Goal: Task Accomplishment & Management: Use online tool/utility

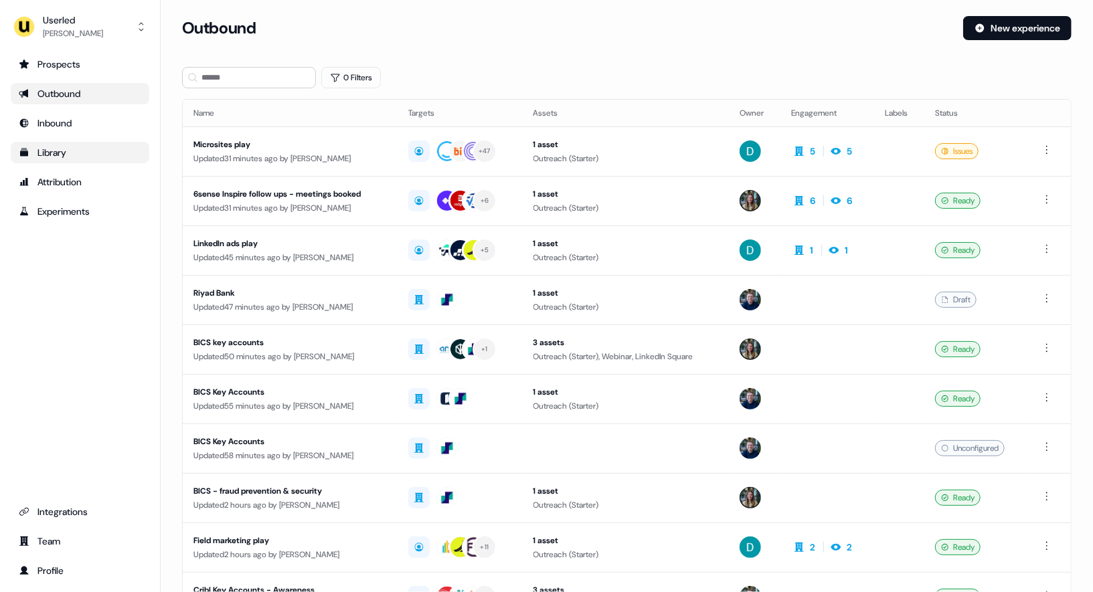
click at [53, 155] on div "Library" at bounding box center [80, 152] width 122 height 13
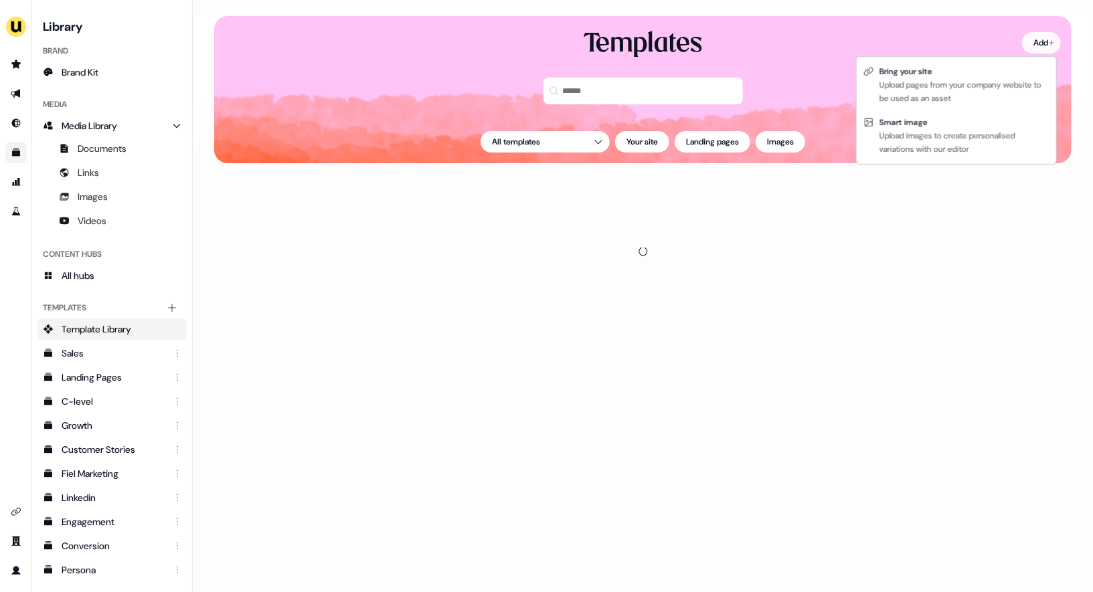
click at [1037, 40] on html "For the best experience switch devices to a bigger screen. Go to [DOMAIN_NAME] …" at bounding box center [546, 296] width 1093 height 592
click at [899, 135] on div "Upload images to create personalised variations with our editor" at bounding box center [964, 142] width 170 height 27
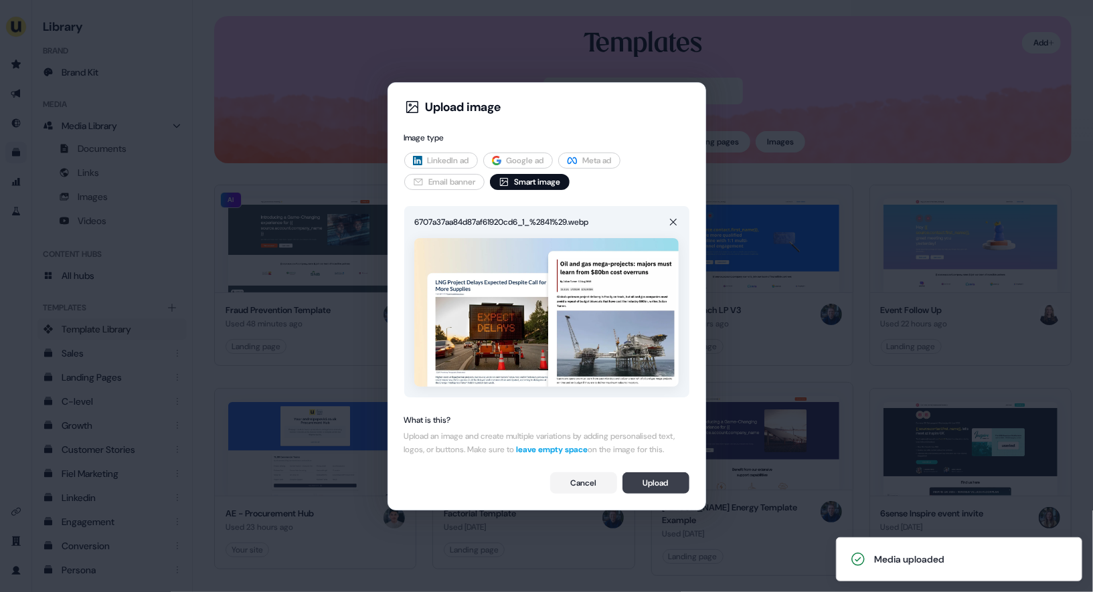
click at [661, 494] on button "Upload" at bounding box center [655, 482] width 67 height 21
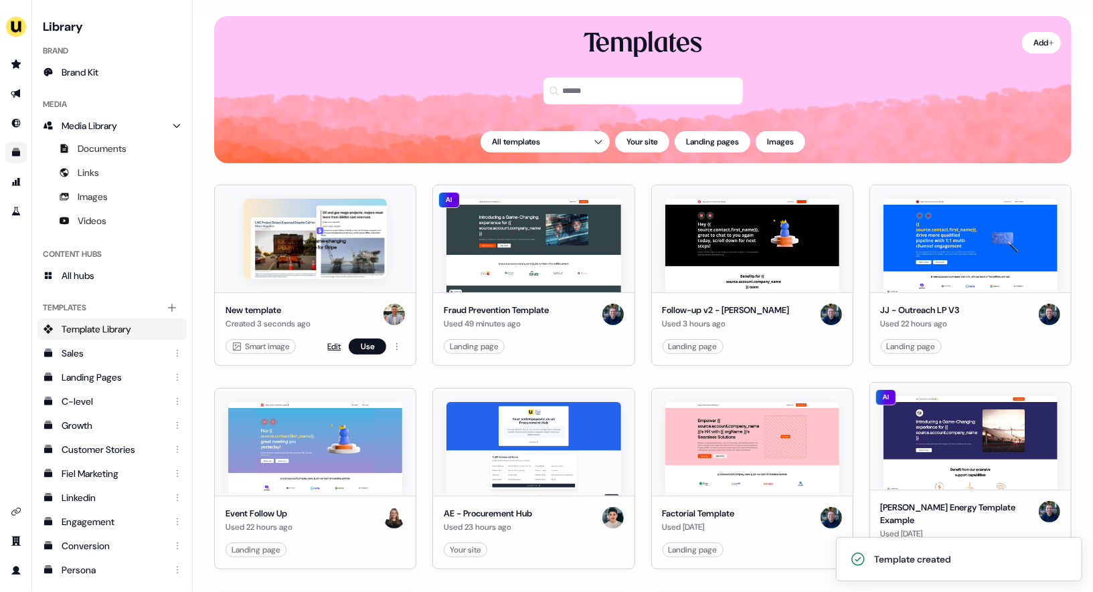
click at [330, 341] on link "Edit" at bounding box center [333, 346] width 13 height 13
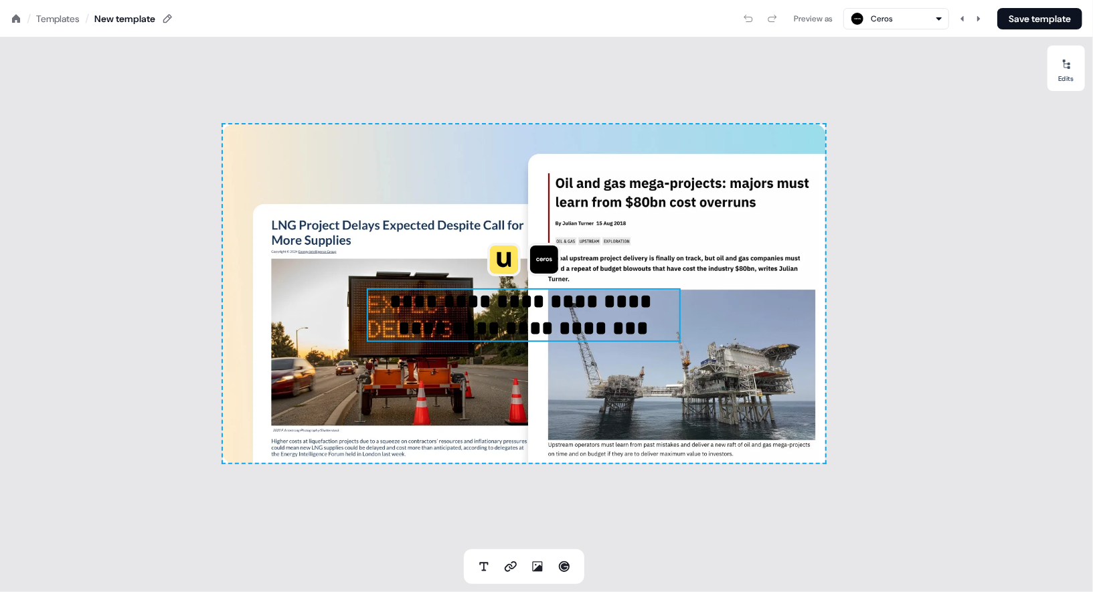
click at [533, 305] on p "**********" at bounding box center [524, 315] width 314 height 54
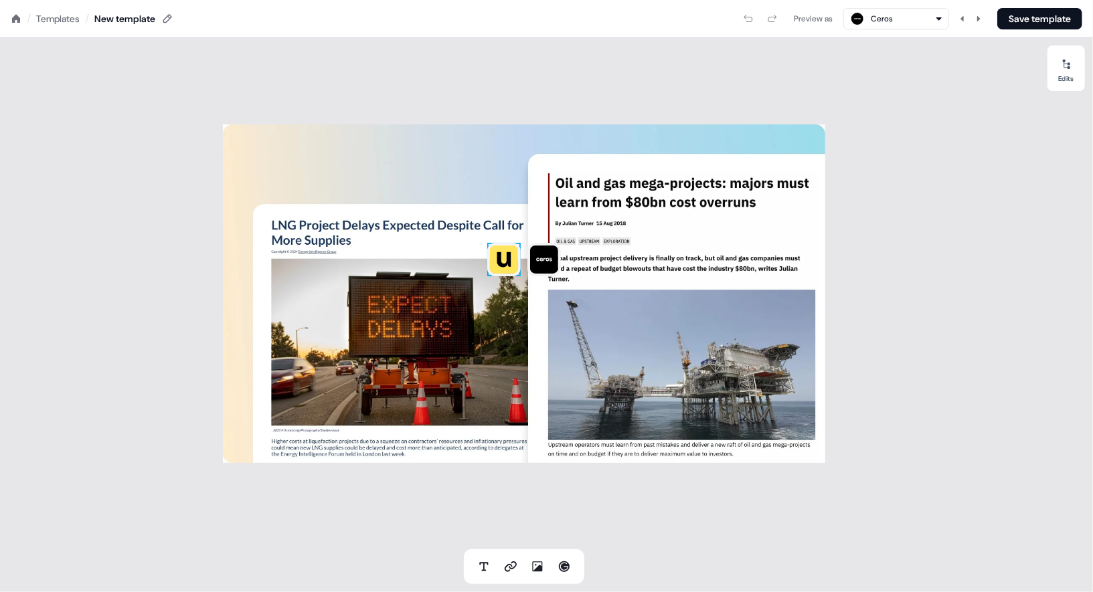
click at [495, 262] on img at bounding box center [503, 259] width 33 height 33
click at [543, 264] on img at bounding box center [543, 259] width 33 height 33
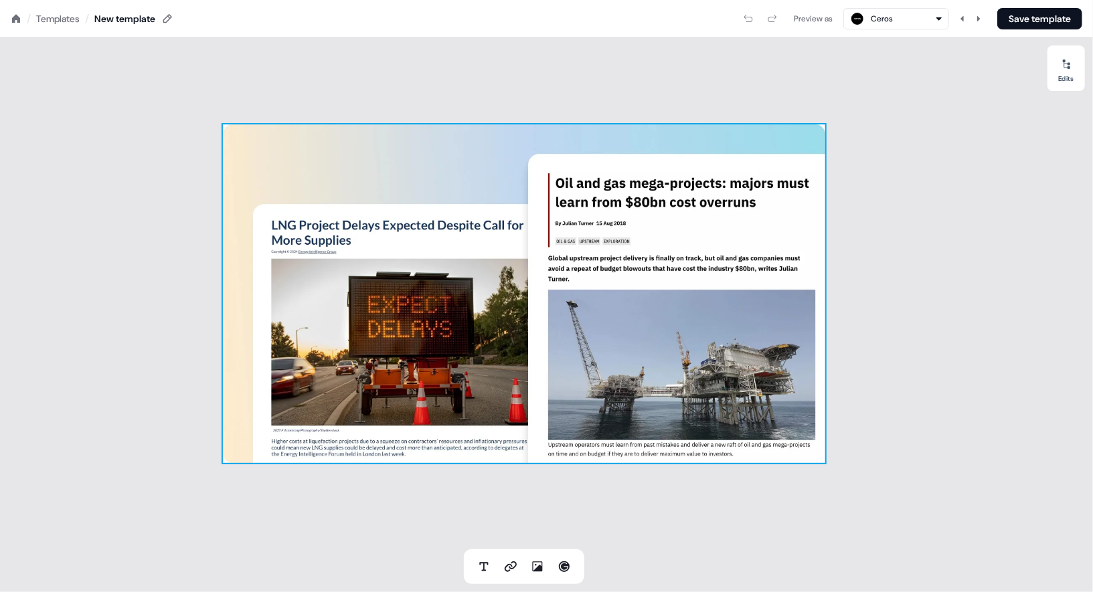
click at [402, 151] on div "To pick up a draggable item, press the space bar. While dragging, use the arrow…" at bounding box center [524, 293] width 602 height 339
click at [479, 560] on icon at bounding box center [483, 566] width 13 height 13
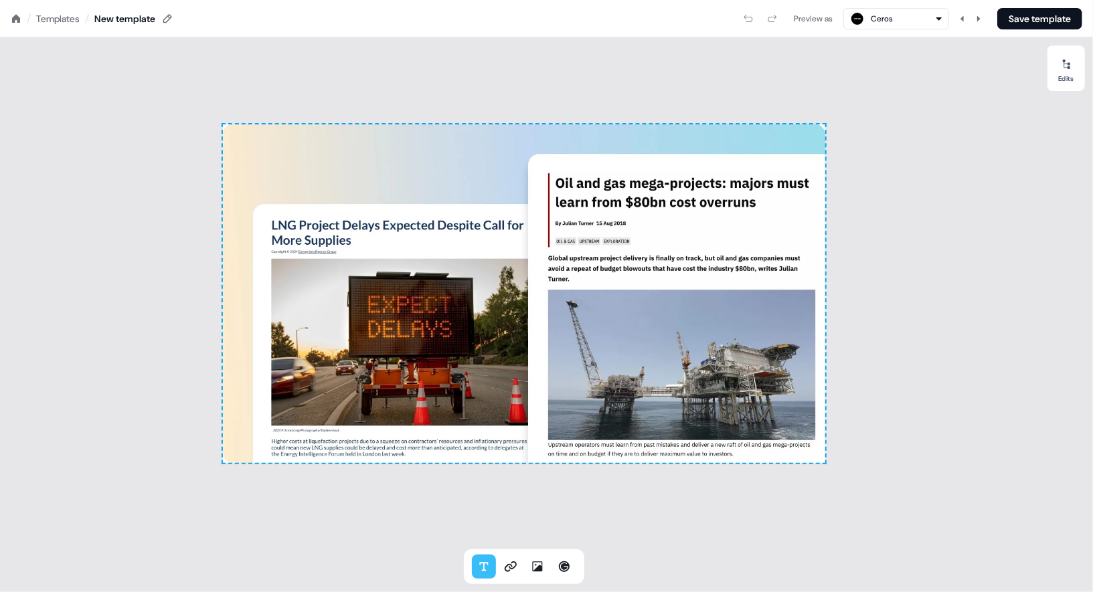
click at [537, 134] on div at bounding box center [524, 293] width 602 height 339
click at [539, 145] on p "****" at bounding box center [537, 142] width 20 height 16
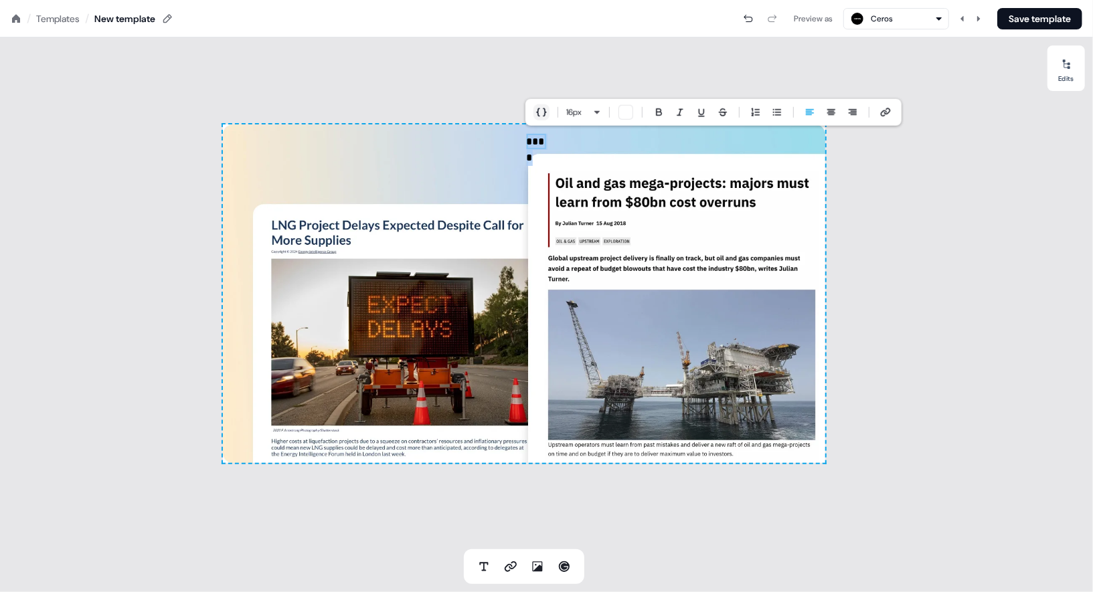
click at [543, 107] on icon "button" at bounding box center [541, 112] width 11 height 11
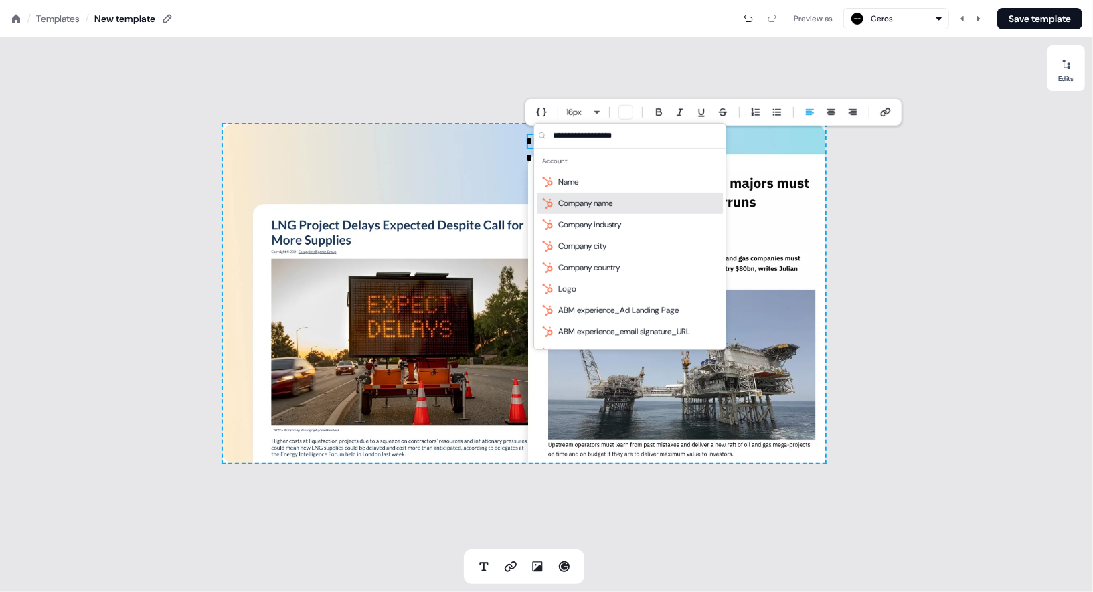
click at [567, 197] on span "Company name" at bounding box center [585, 203] width 54 height 13
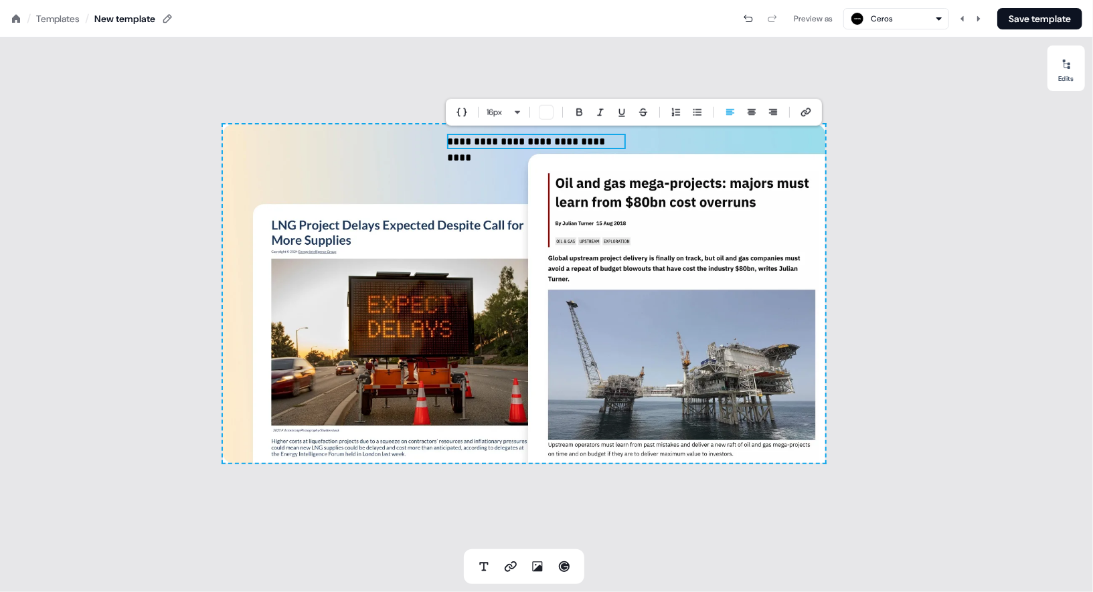
click at [448, 173] on div "**********" at bounding box center [524, 293] width 602 height 339
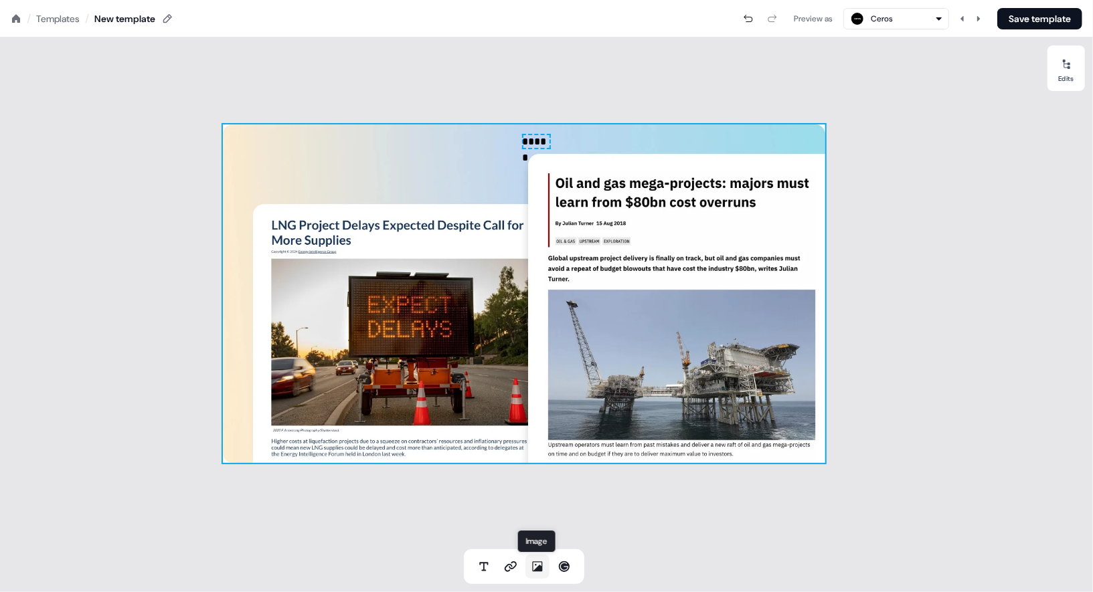
click at [534, 565] on icon at bounding box center [537, 566] width 13 height 13
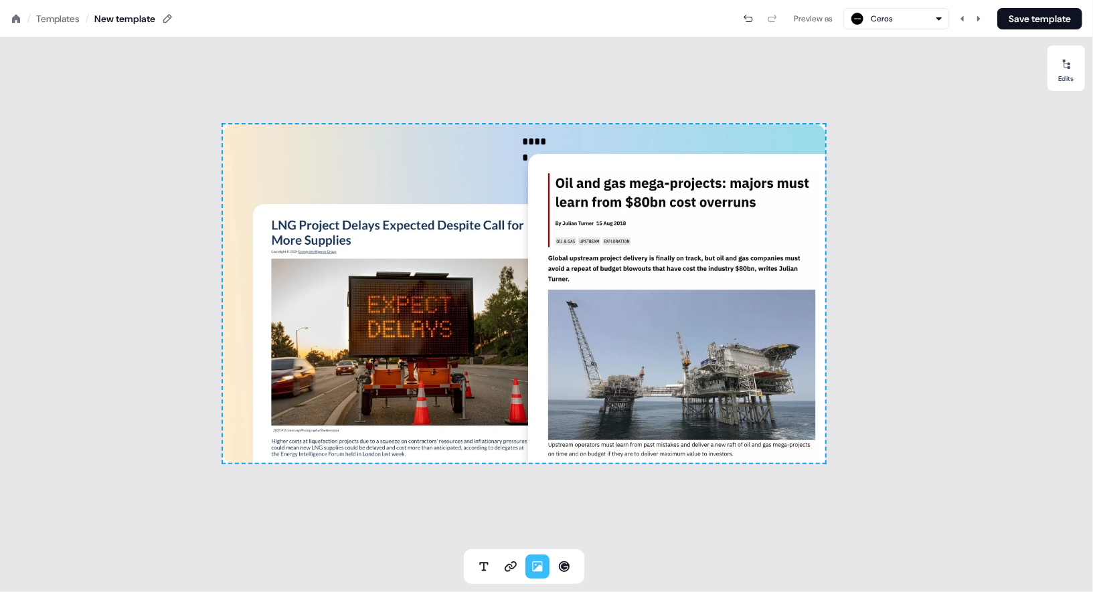
click at [277, 149] on div at bounding box center [524, 293] width 602 height 339
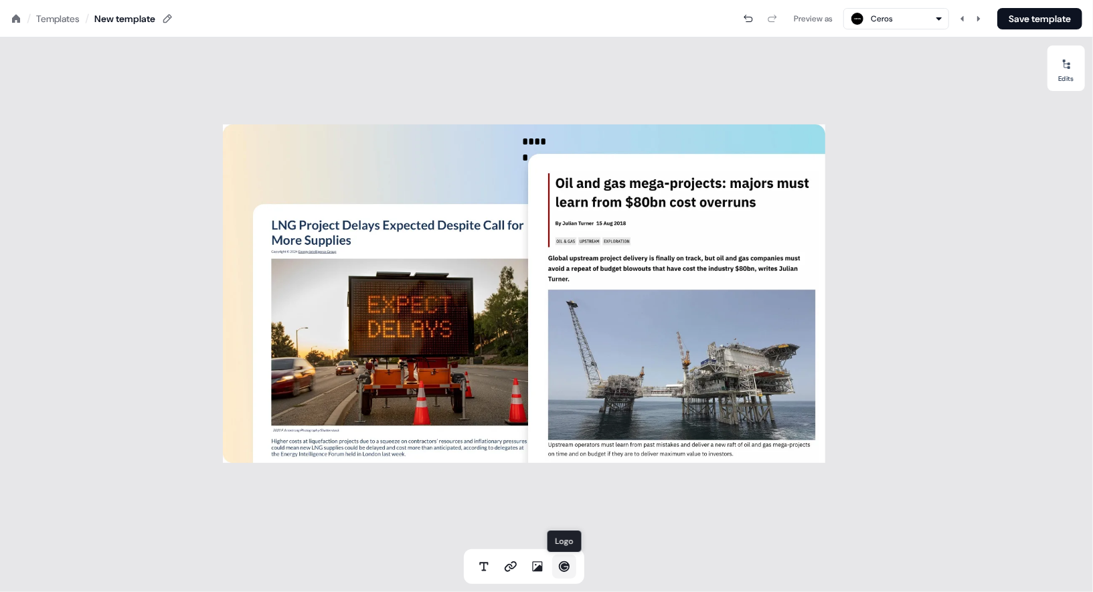
click at [560, 567] on icon at bounding box center [563, 566] width 13 height 13
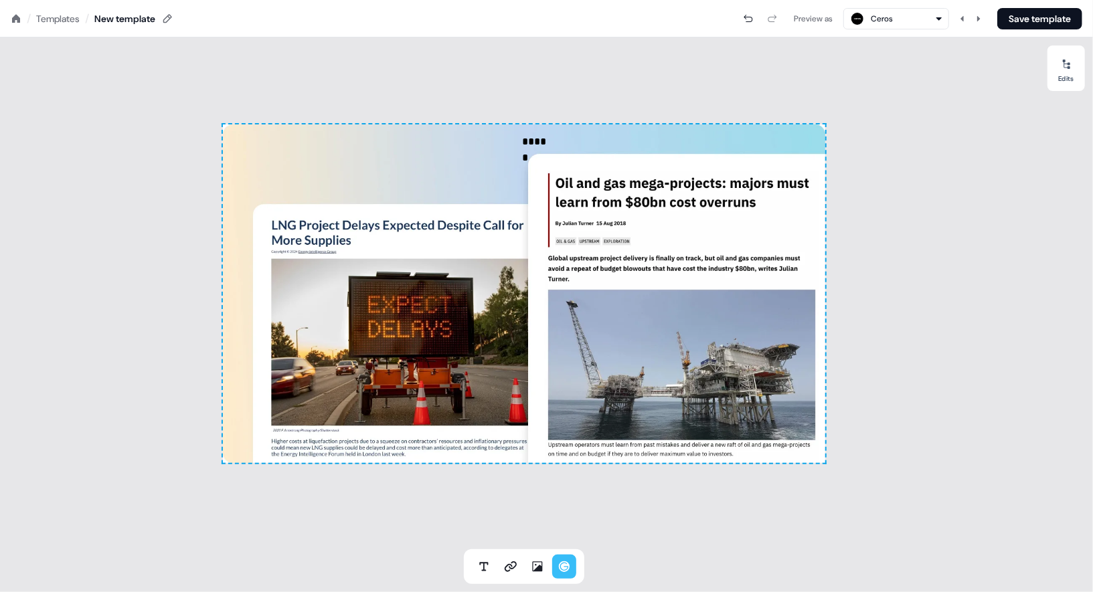
click at [270, 151] on div at bounding box center [524, 293] width 602 height 339
click at [370, 73] on div "***** To pick up a draggable item, press the space bar. While dragging, use the…" at bounding box center [523, 293] width 1047 height 512
click at [936, 19] on icon "button" at bounding box center [938, 18] width 5 height 3
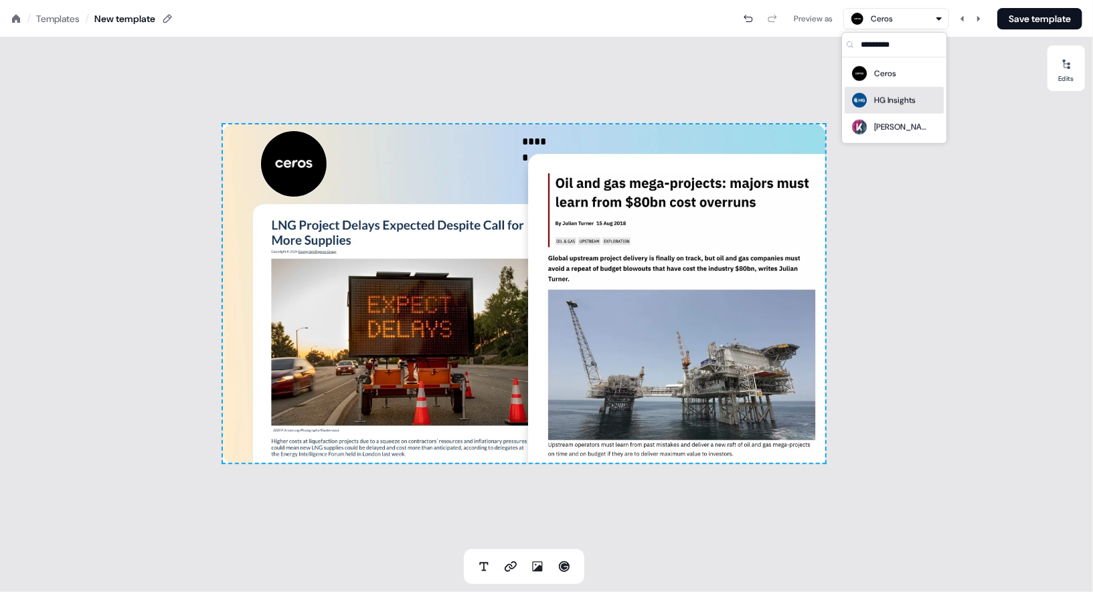
click at [887, 103] on div "HG Insights" at bounding box center [894, 100] width 41 height 13
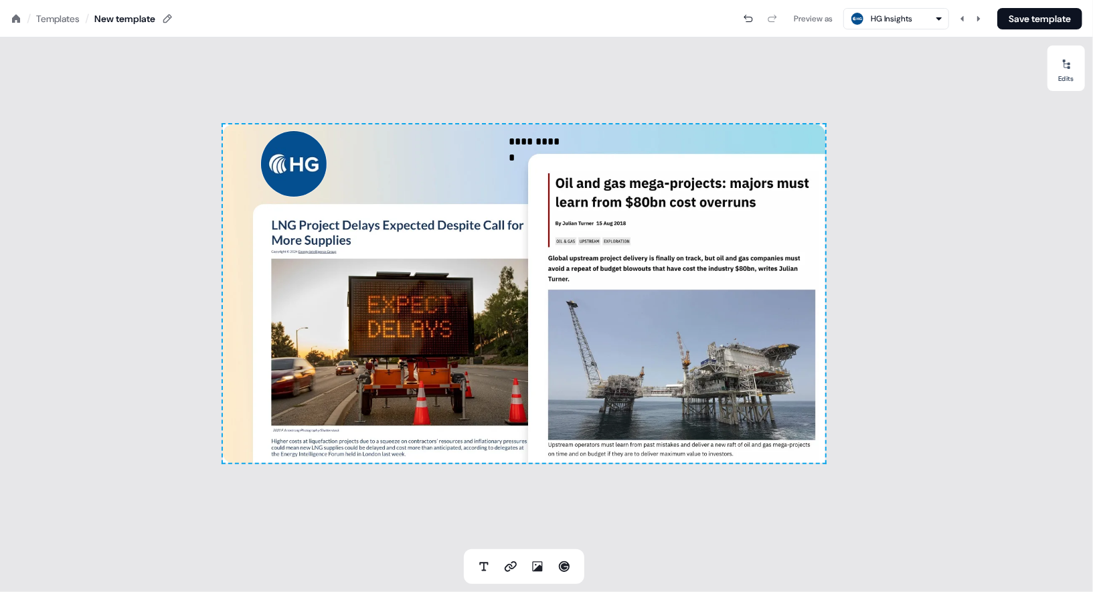
click at [871, 25] on div "HG Insights" at bounding box center [880, 19] width 63 height 16
click at [879, 118] on div "[PERSON_NAME]" at bounding box center [889, 127] width 78 height 19
click at [1015, 23] on button "Save template" at bounding box center [1039, 18] width 85 height 21
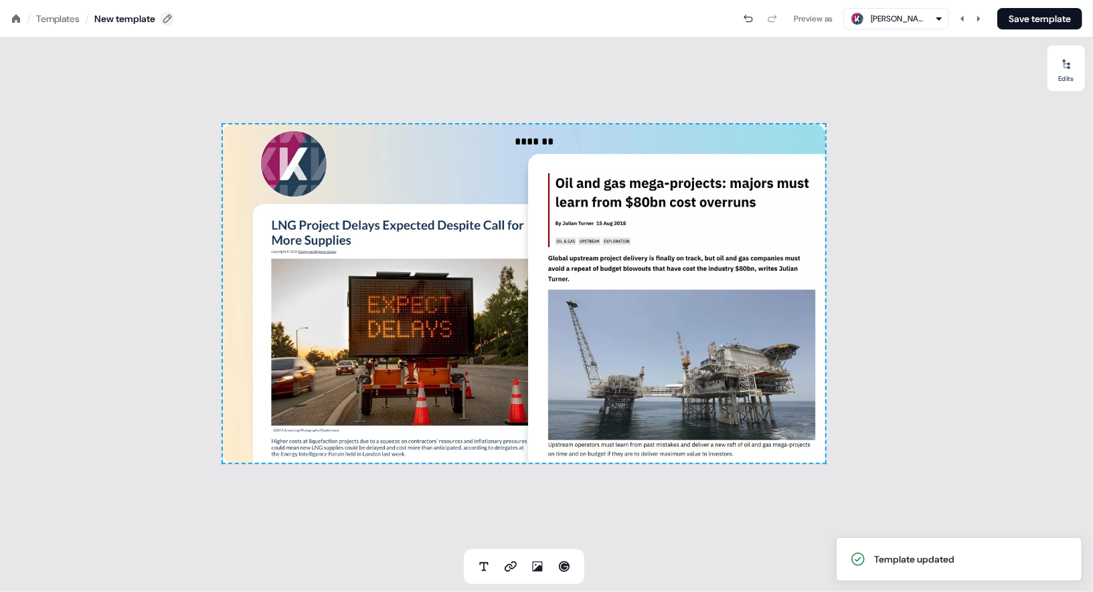
click at [171, 17] on icon at bounding box center [167, 18] width 11 height 11
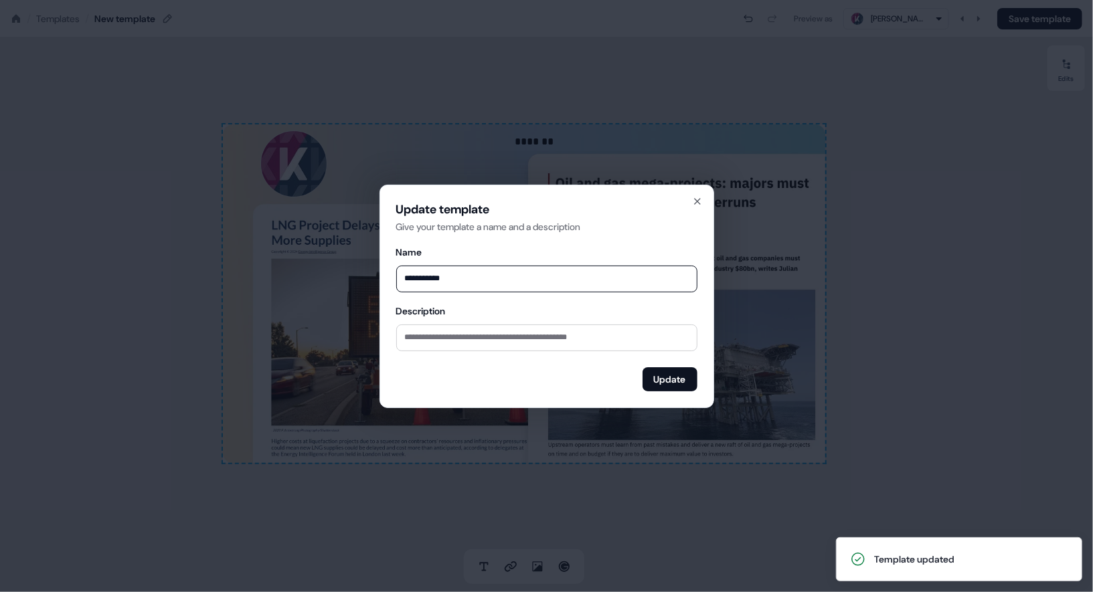
type input "**********"
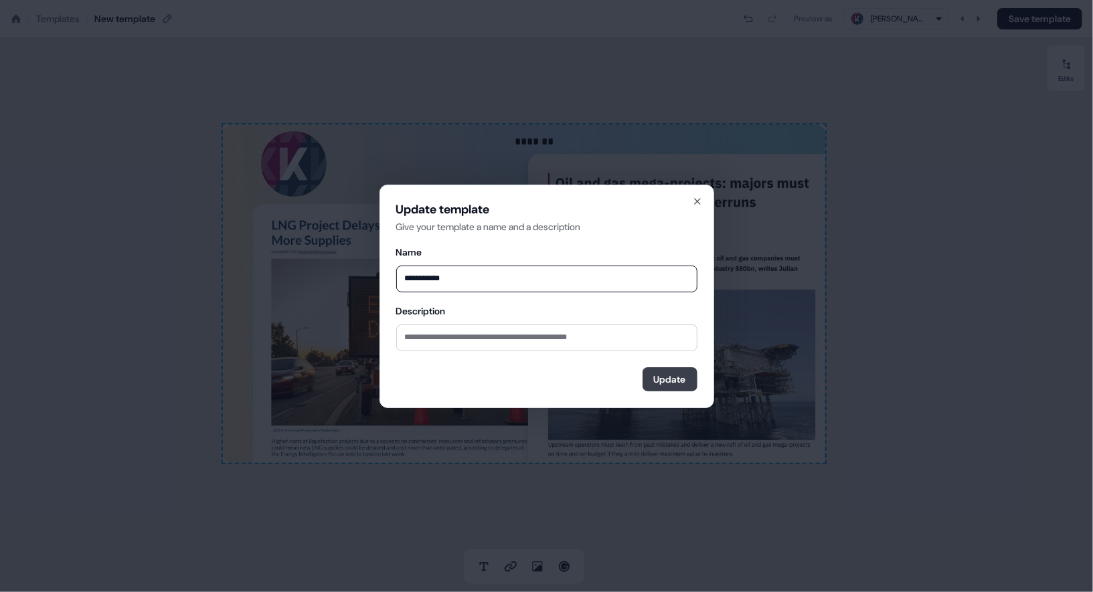
click at [679, 376] on button "Update" at bounding box center [669, 379] width 55 height 24
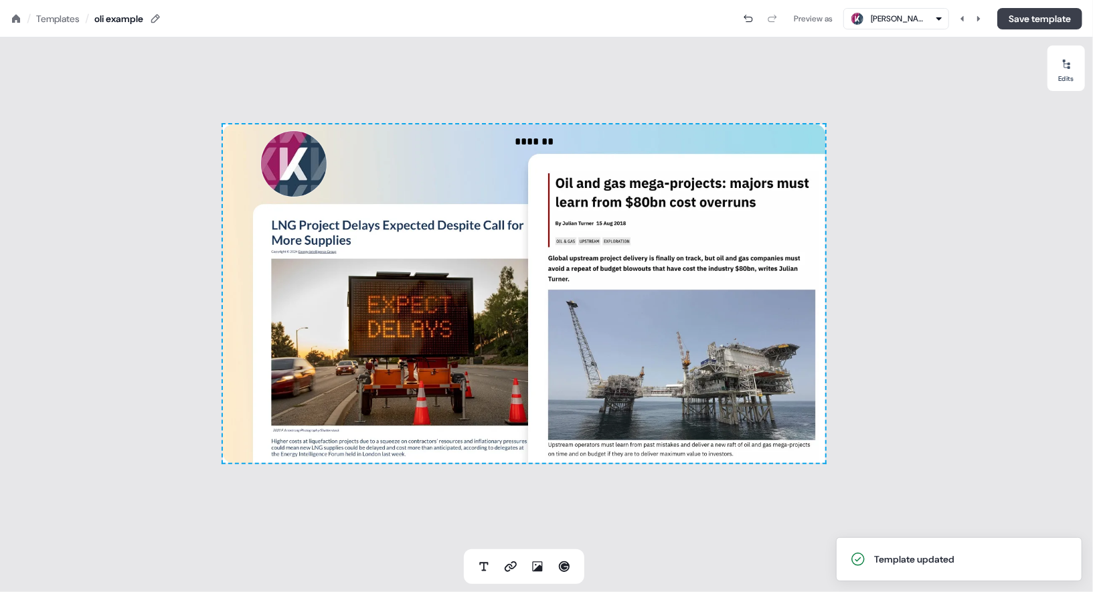
click at [1010, 23] on button "Save template" at bounding box center [1039, 18] width 85 height 21
click at [39, 17] on div "Templates" at bounding box center [57, 18] width 43 height 13
click at [53, 24] on div "Templates" at bounding box center [57, 18] width 43 height 13
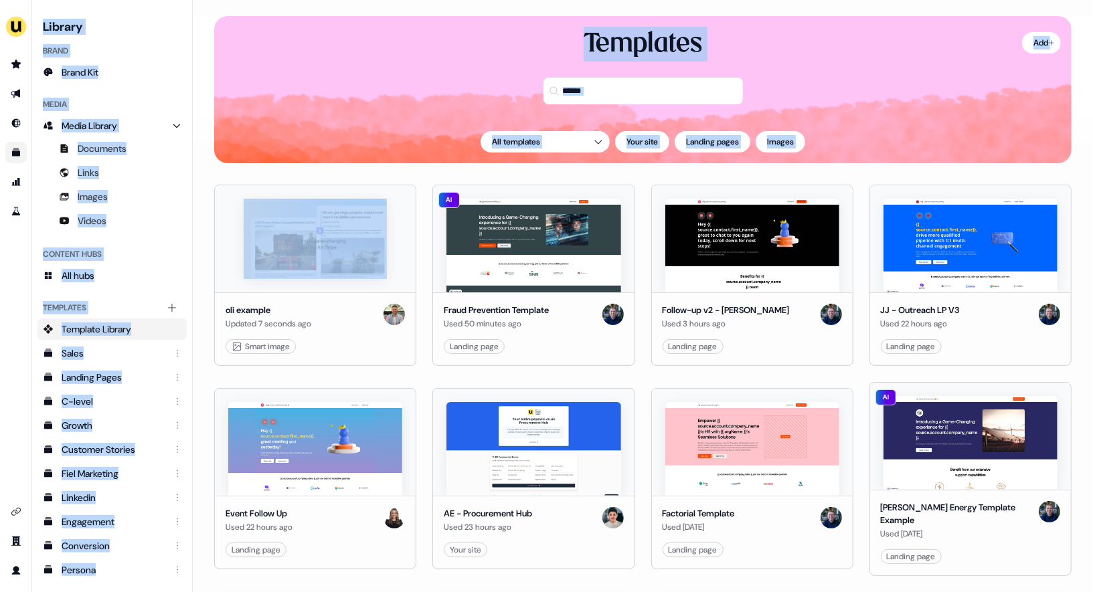
drag, startPoint x: 15, startPoint y: 90, endPoint x: 206, endPoint y: 182, distance: 212.2
click at [206, 182] on div "Library Brand Brand Kit Media Media Library Documents Links Images Videos Conte…" at bounding box center [546, 296] width 1093 height 592
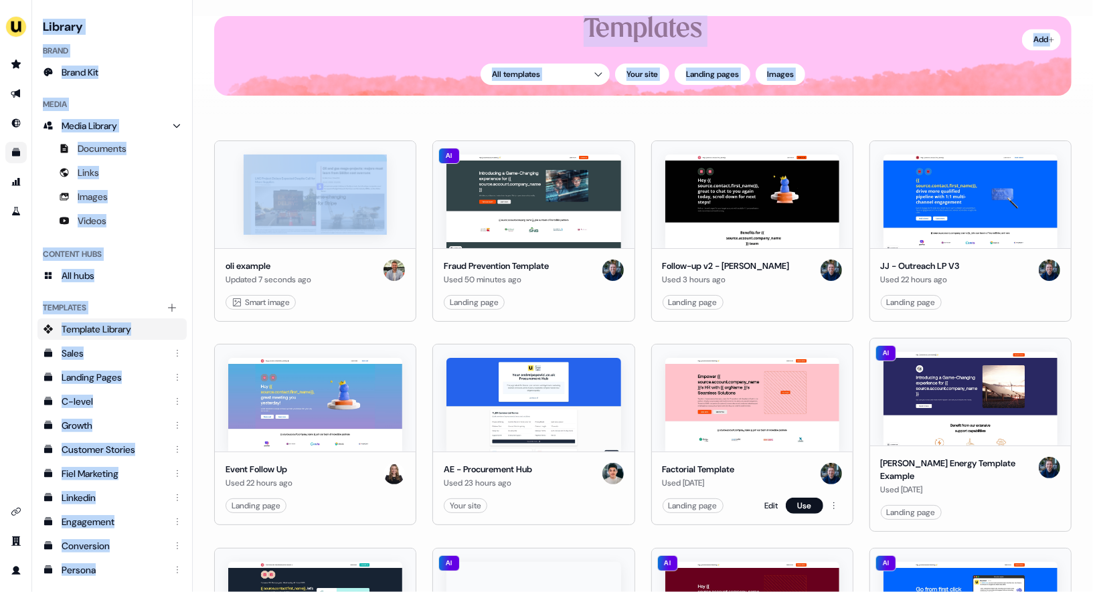
scroll to position [96, 0]
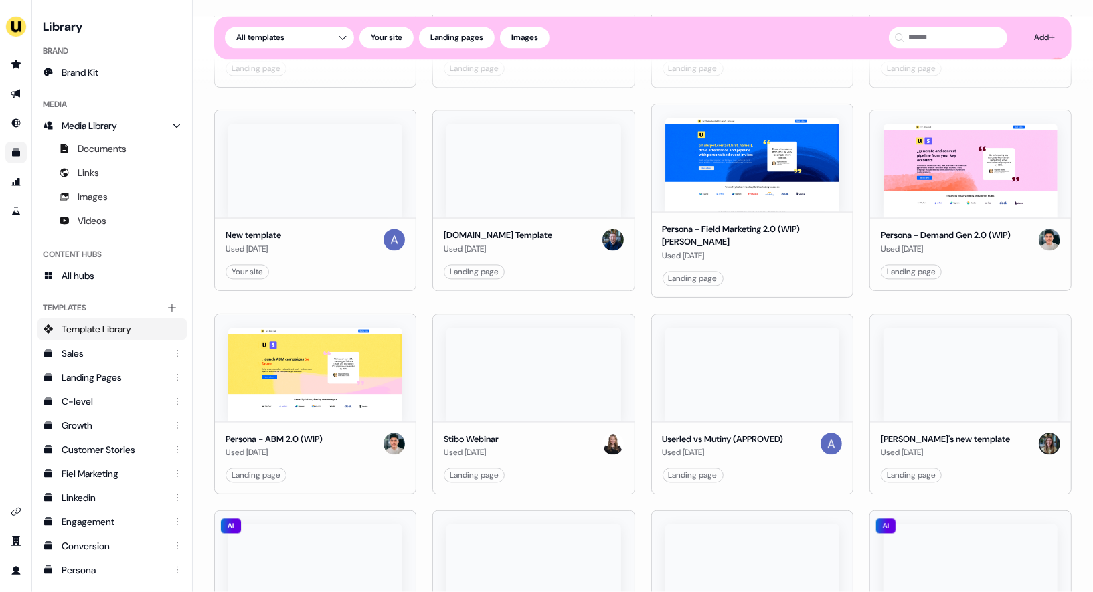
scroll to position [1781, 0]
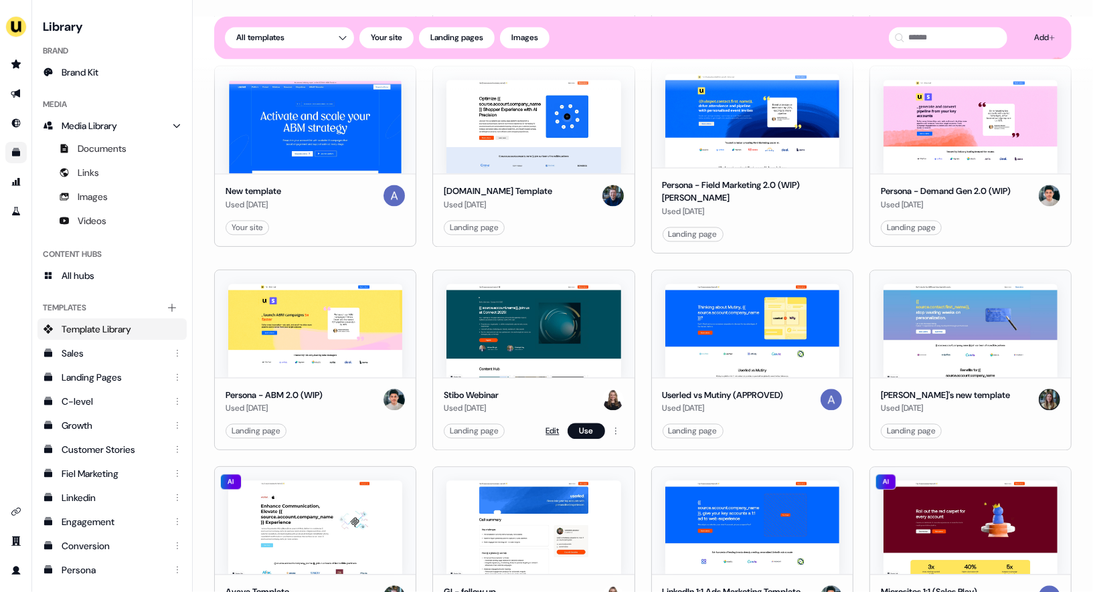
click at [549, 424] on link "Edit" at bounding box center [552, 430] width 13 height 13
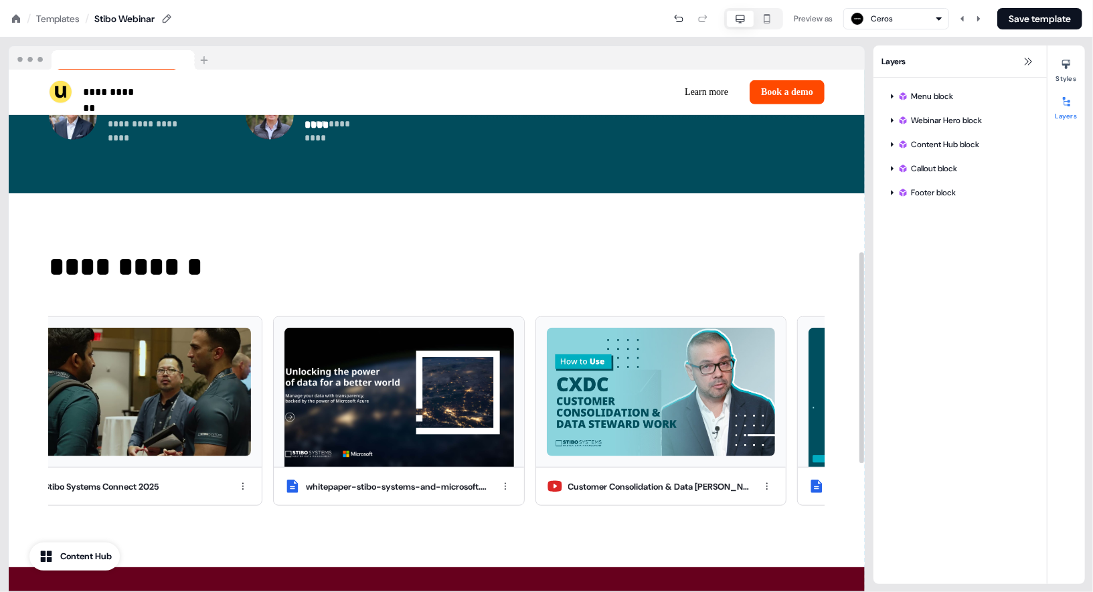
scroll to position [771, 0]
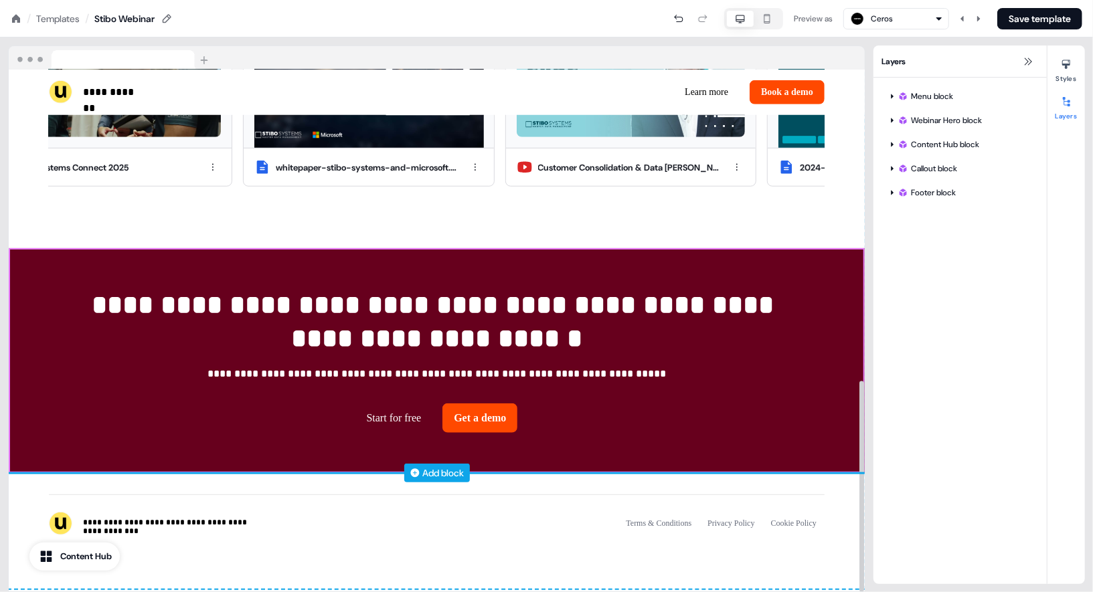
click at [429, 470] on div "Add block" at bounding box center [443, 472] width 41 height 13
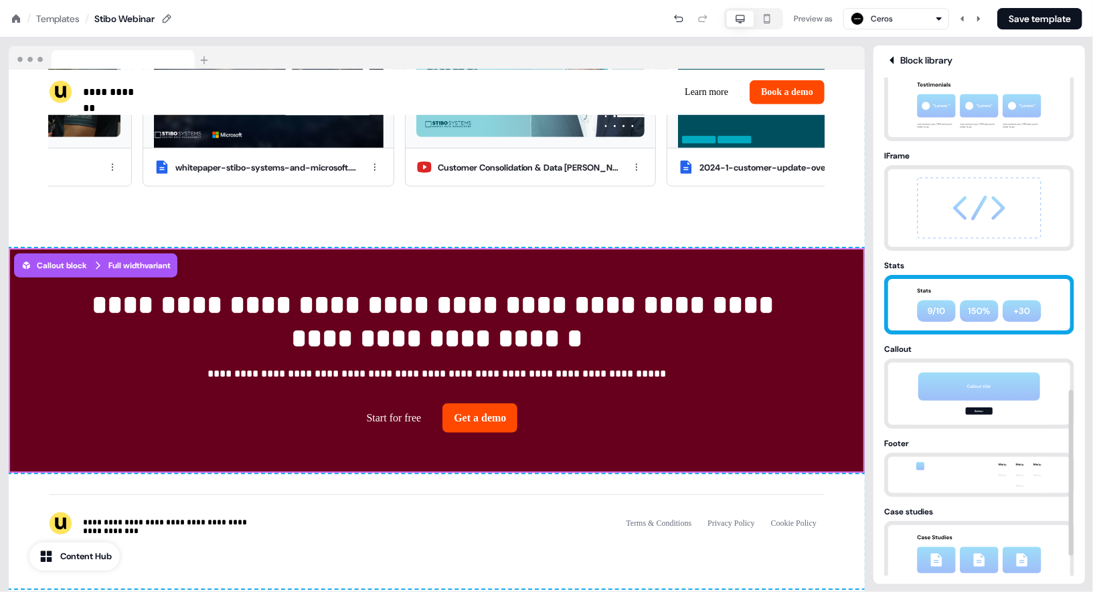
scroll to position [625, 0]
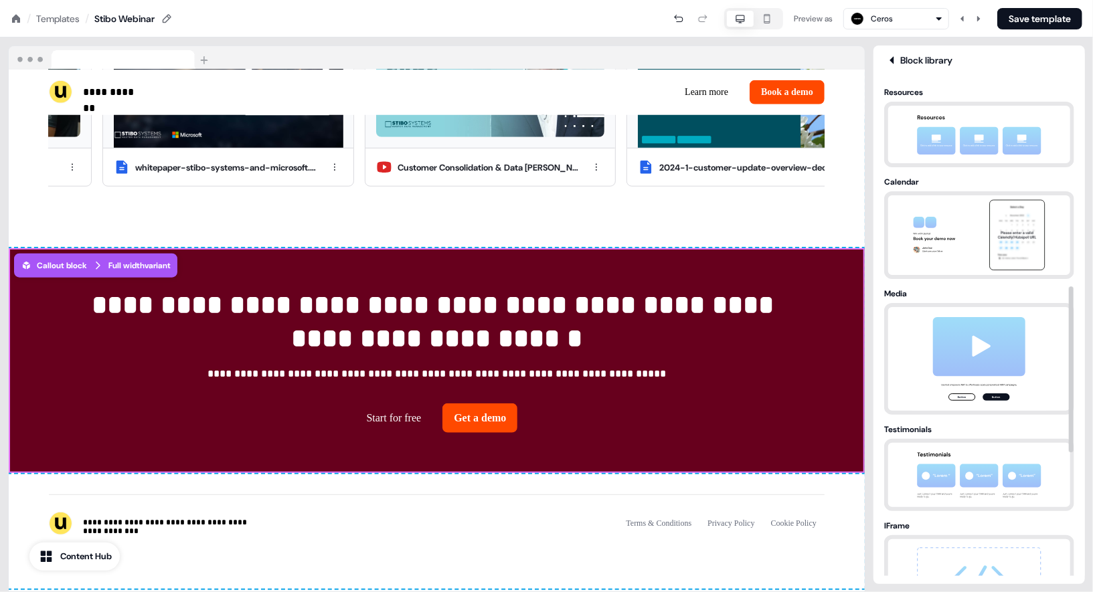
click at [998, 339] on img at bounding box center [979, 359] width 141 height 104
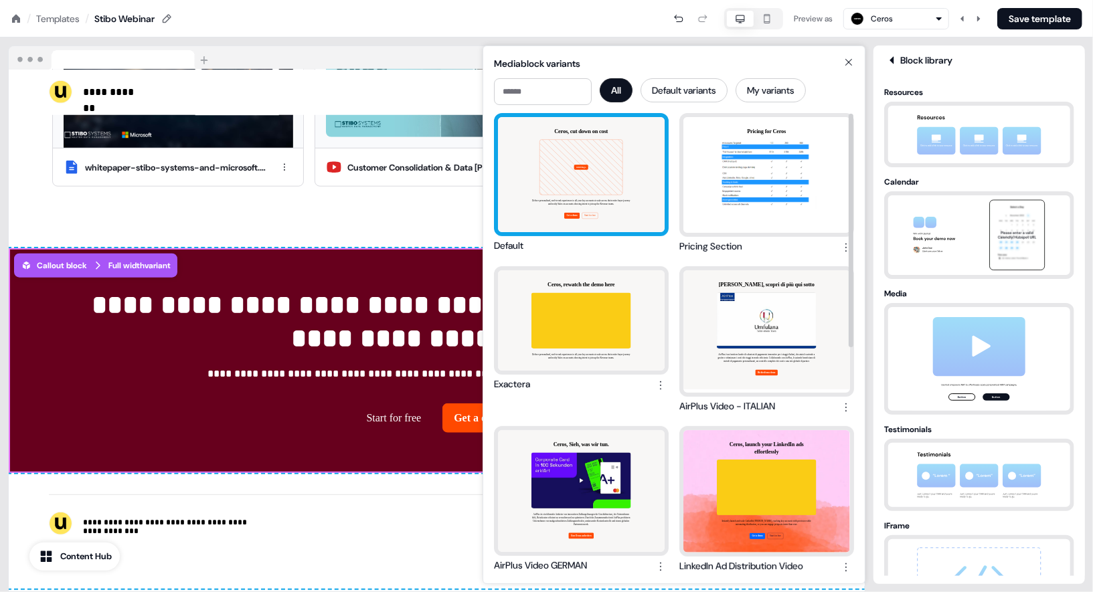
click at [591, 196] on div "Ceros, cut down on cost Add image Deliver personalised, end-to-end experiences …" at bounding box center [581, 174] width 167 height 115
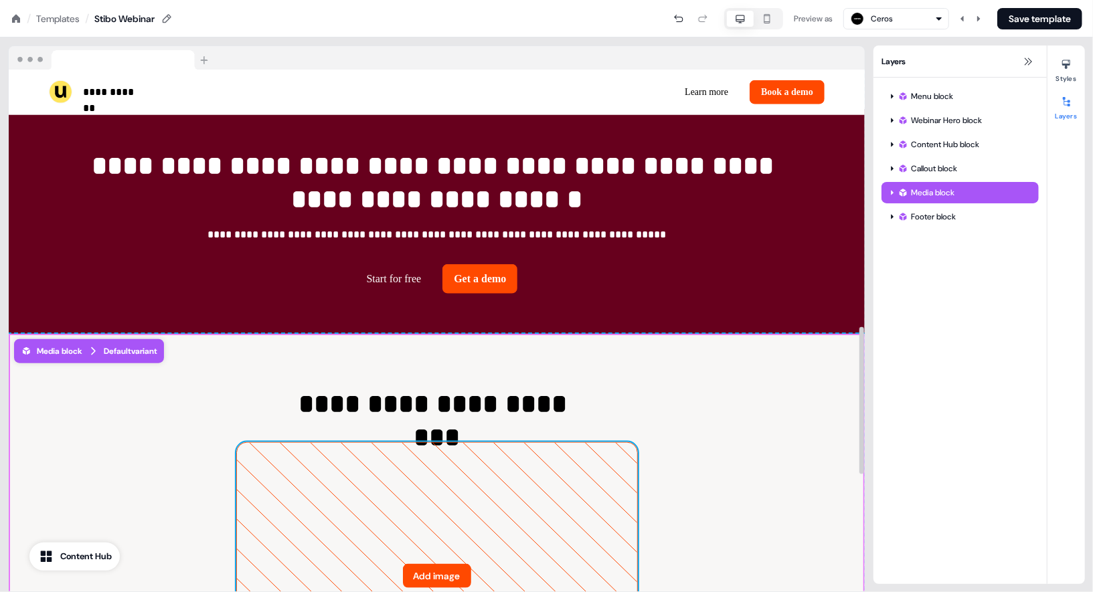
click at [429, 475] on icon at bounding box center [437, 576] width 400 height 266
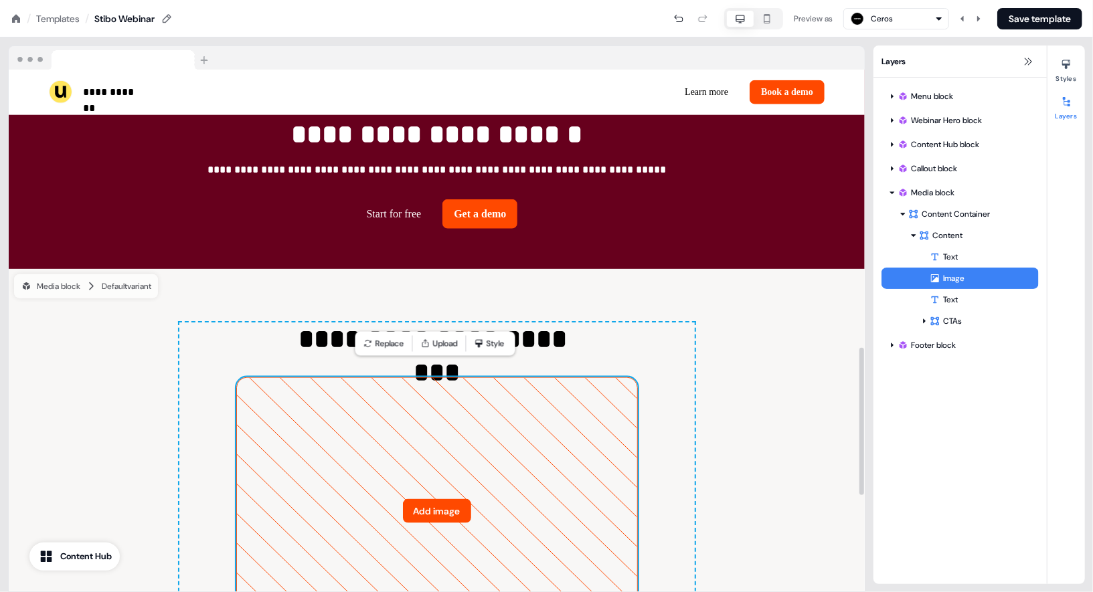
scroll to position [984, 0]
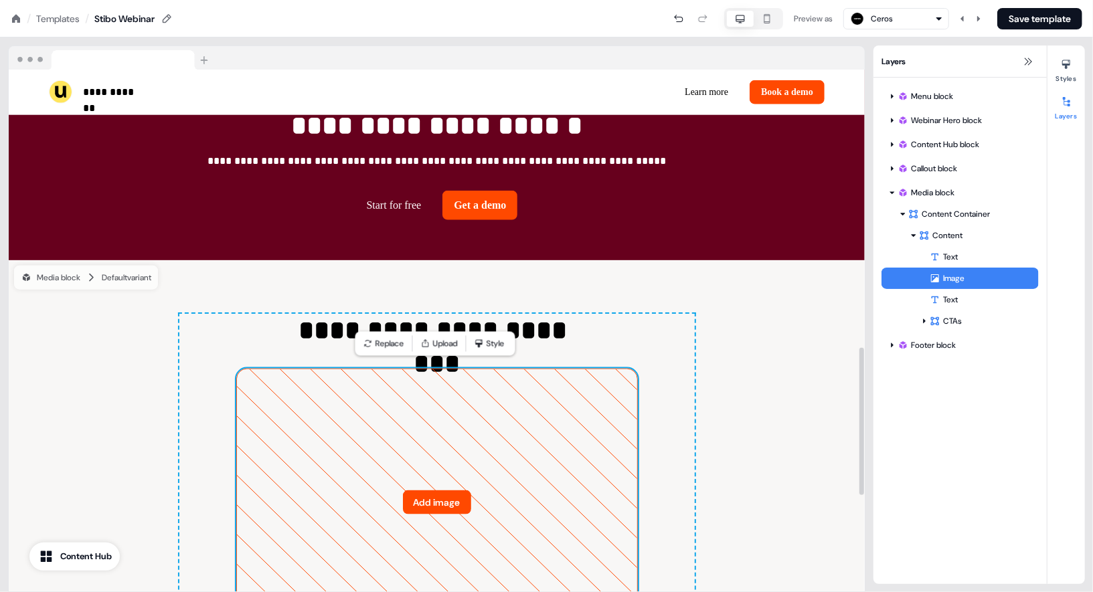
click at [425, 527] on icon at bounding box center [437, 502] width 400 height 266
click at [430, 507] on button "Add image" at bounding box center [437, 503] width 68 height 24
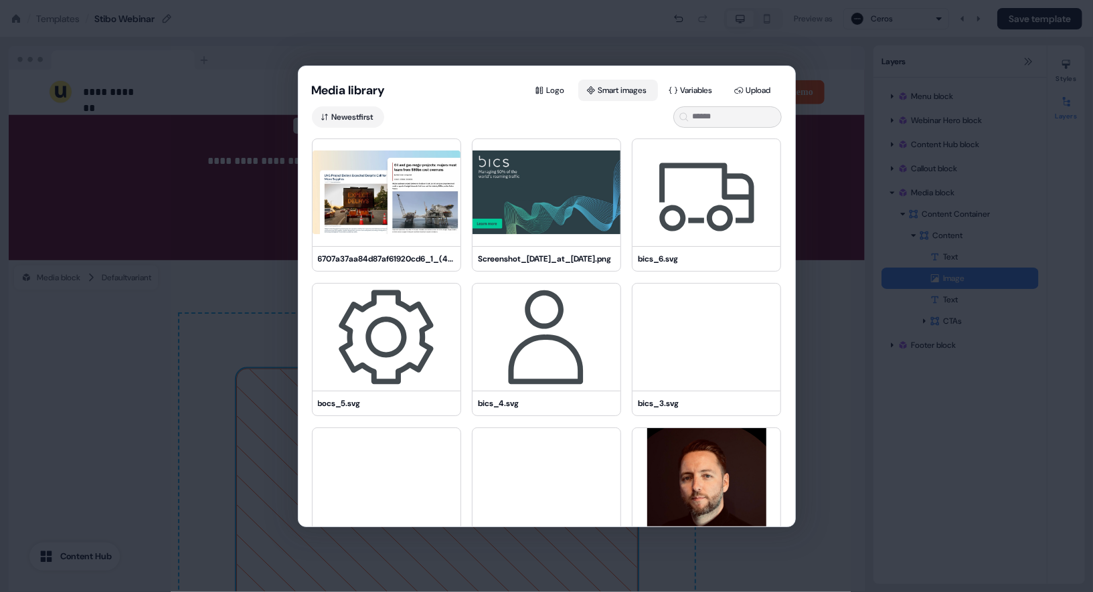
click at [588, 95] on button "Smart images" at bounding box center [618, 90] width 80 height 21
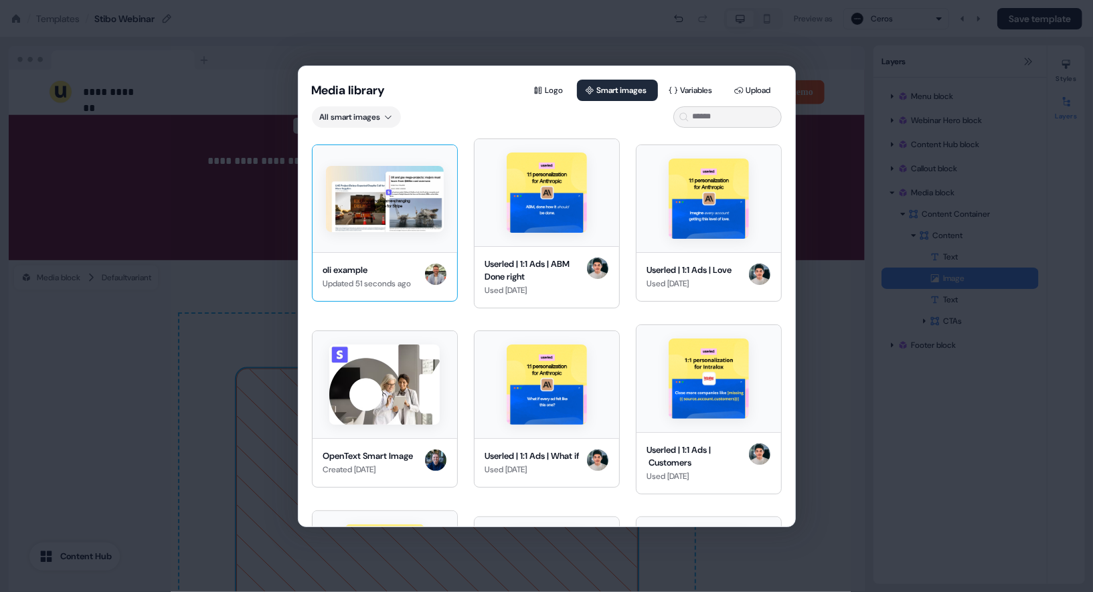
click at [359, 237] on div at bounding box center [385, 199] width 118 height 80
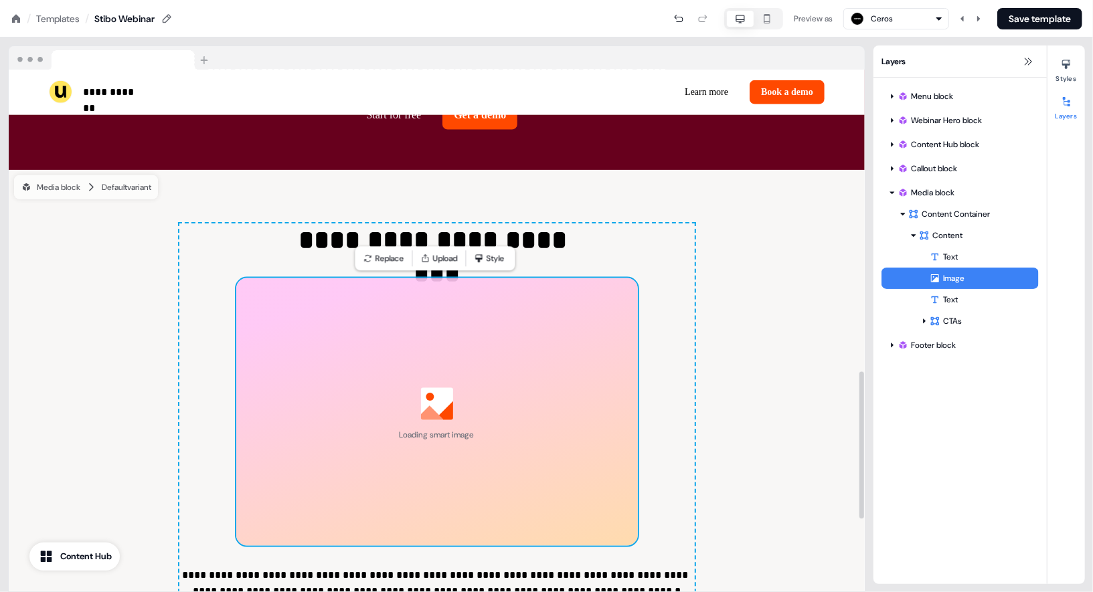
scroll to position [1079, 0]
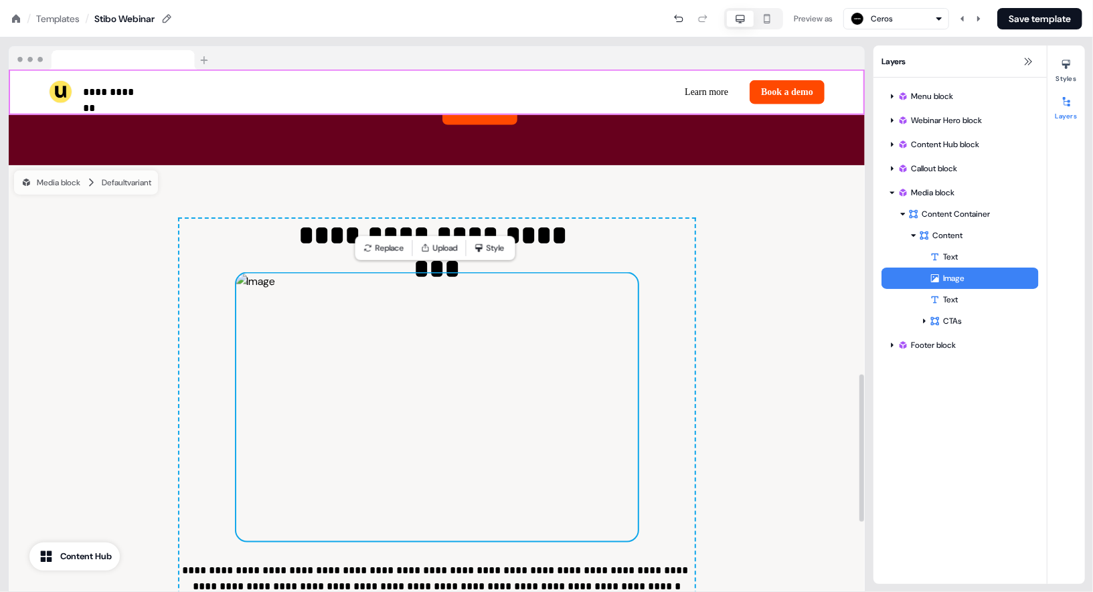
click at [913, 21] on div "Ceros" at bounding box center [896, 19] width 94 height 16
click at [883, 91] on div "HG Insights" at bounding box center [883, 100] width 66 height 19
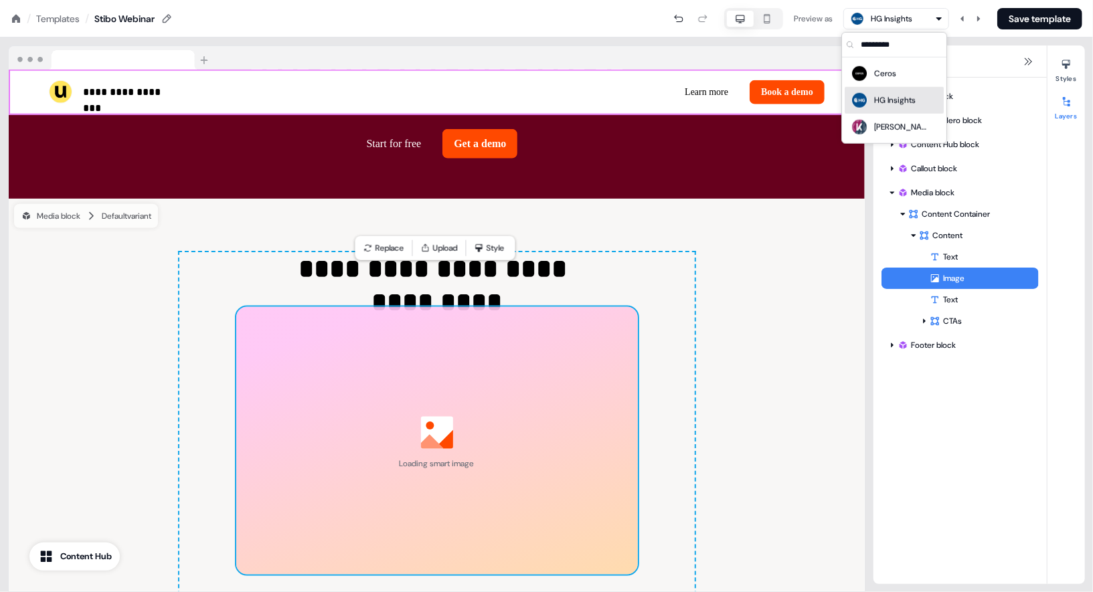
scroll to position [1112, 0]
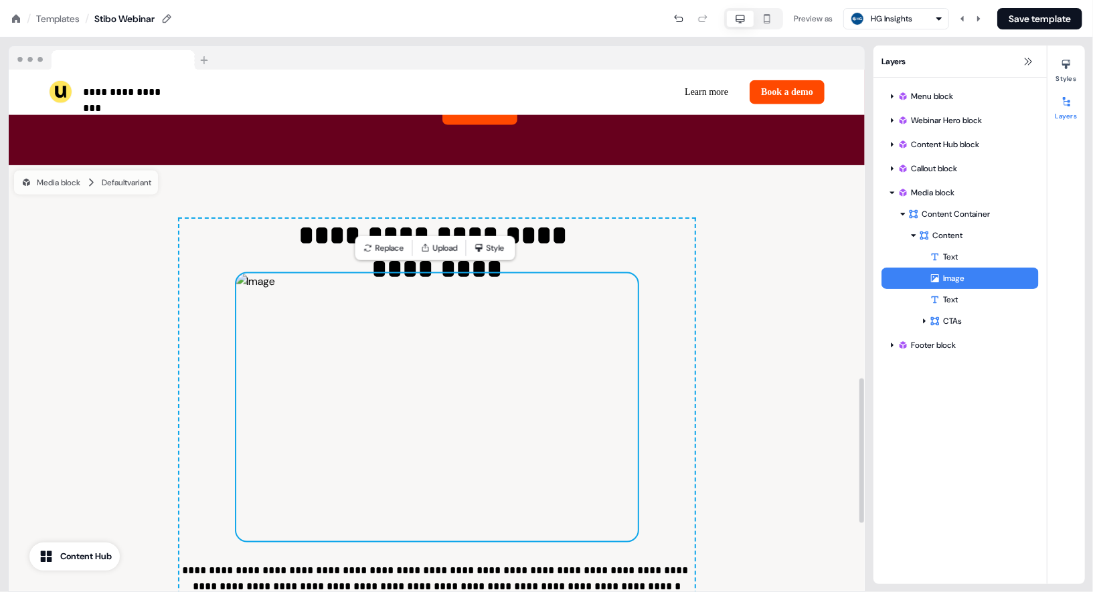
click at [496, 44] on div "**********" at bounding box center [436, 314] width 873 height 555
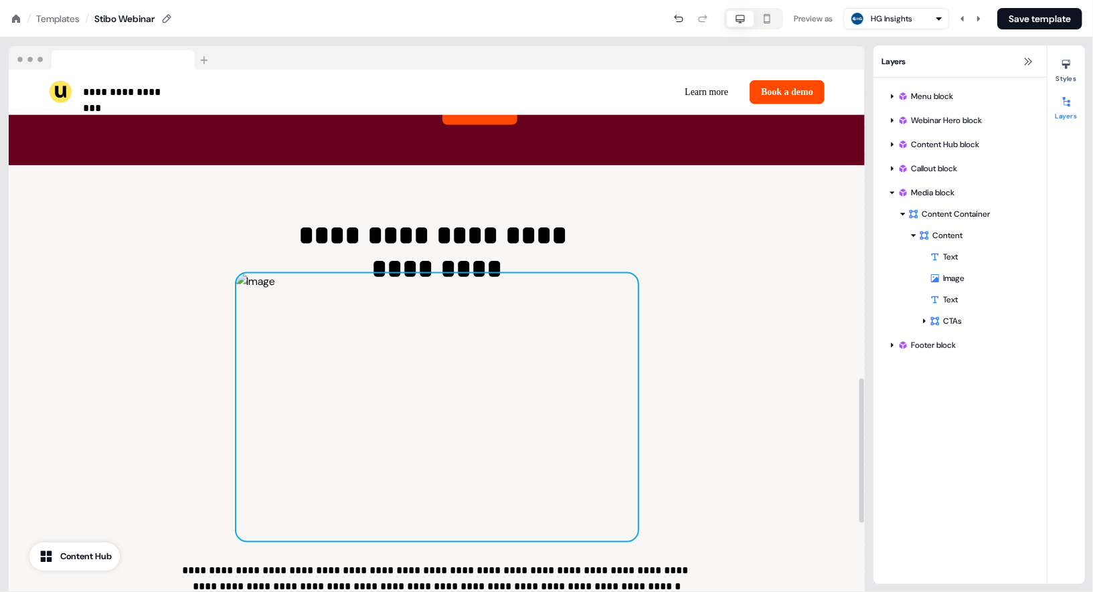
click at [452, 398] on img at bounding box center [437, 408] width 402 height 268
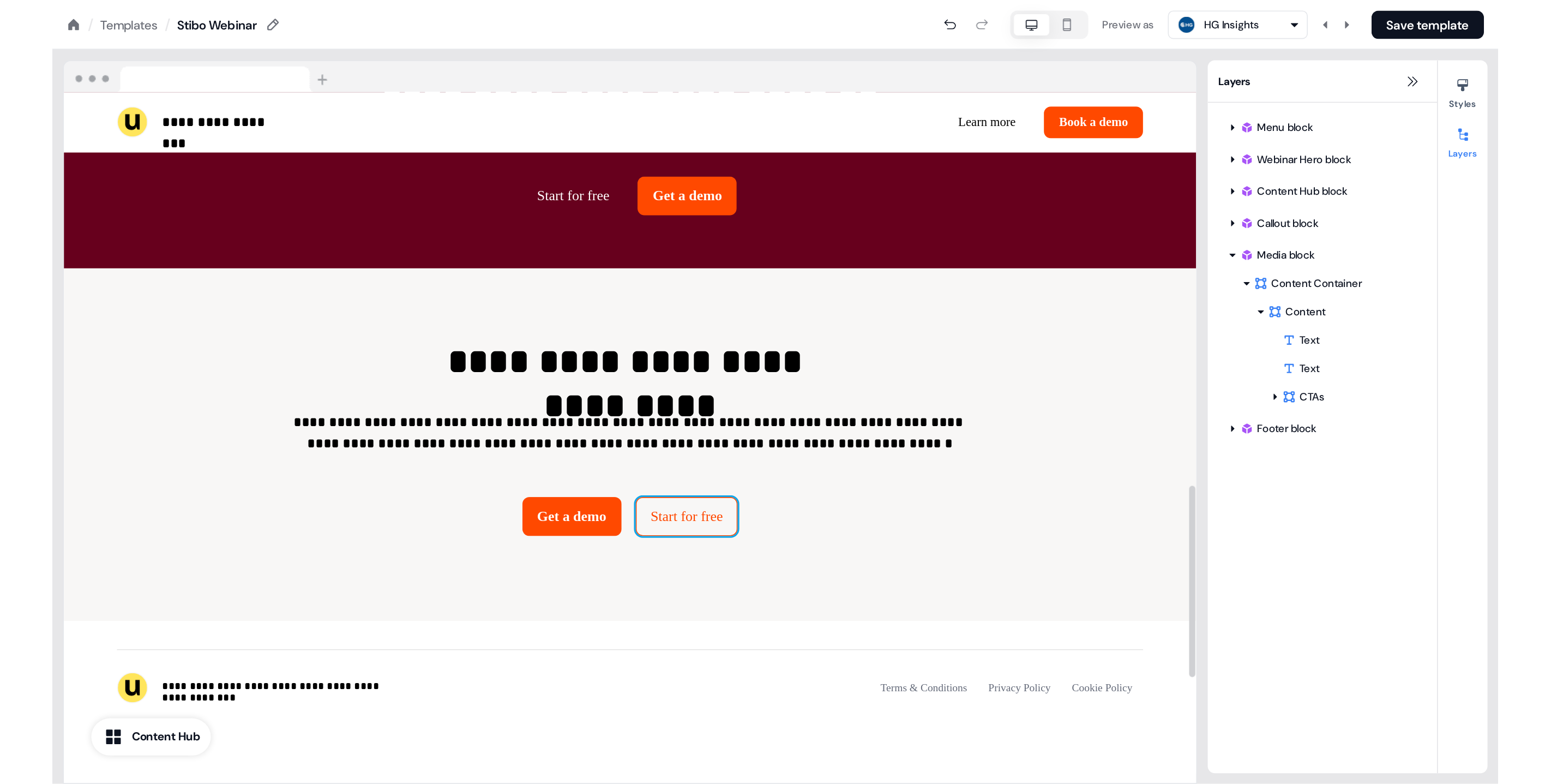
scroll to position [873, 0]
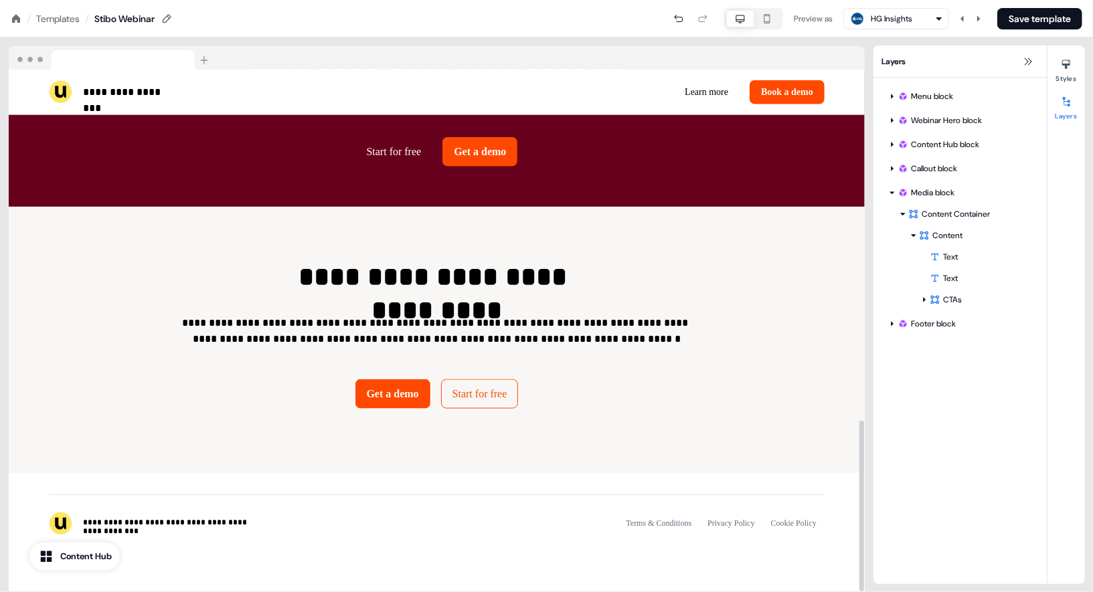
click at [500, 43] on div "**********" at bounding box center [436, 314] width 873 height 555
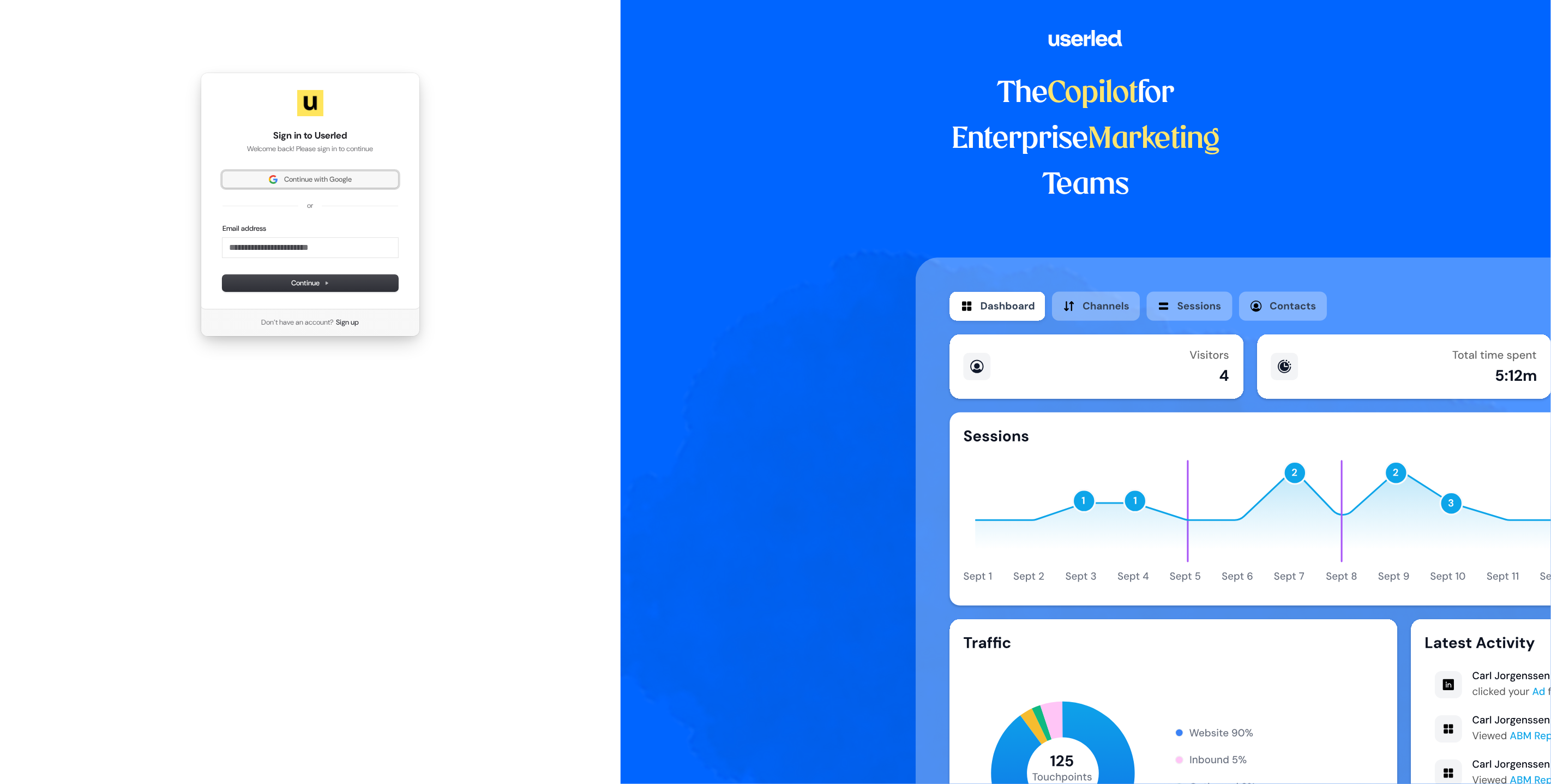
click at [306, 174] on span "Continue with Google" at bounding box center [318, 179] width 68 height 10
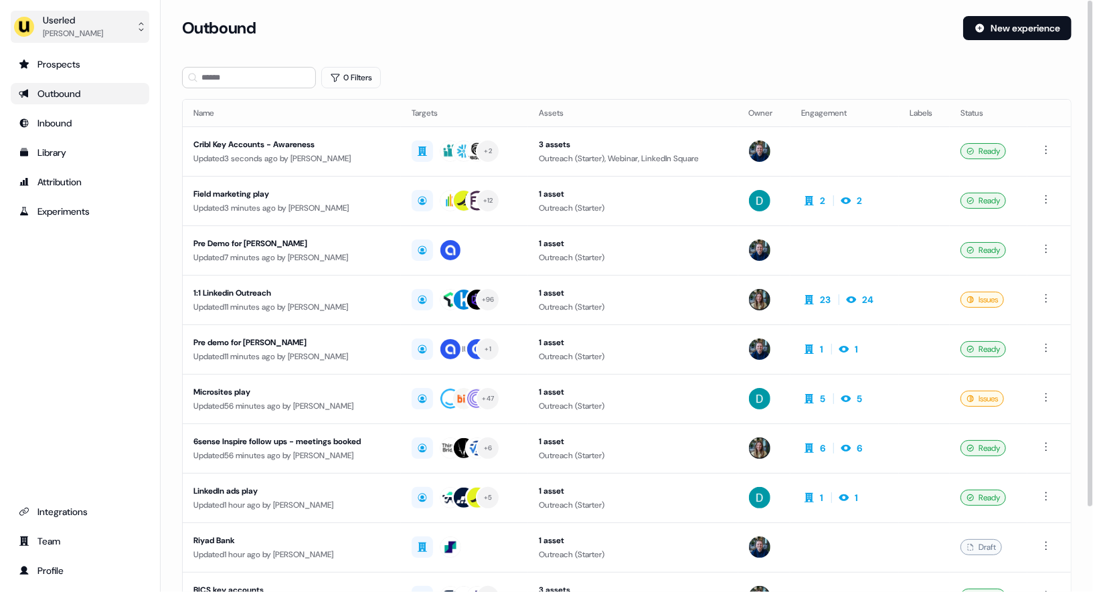
click at [48, 35] on div "Oliver Grogan" at bounding box center [73, 33] width 60 height 13
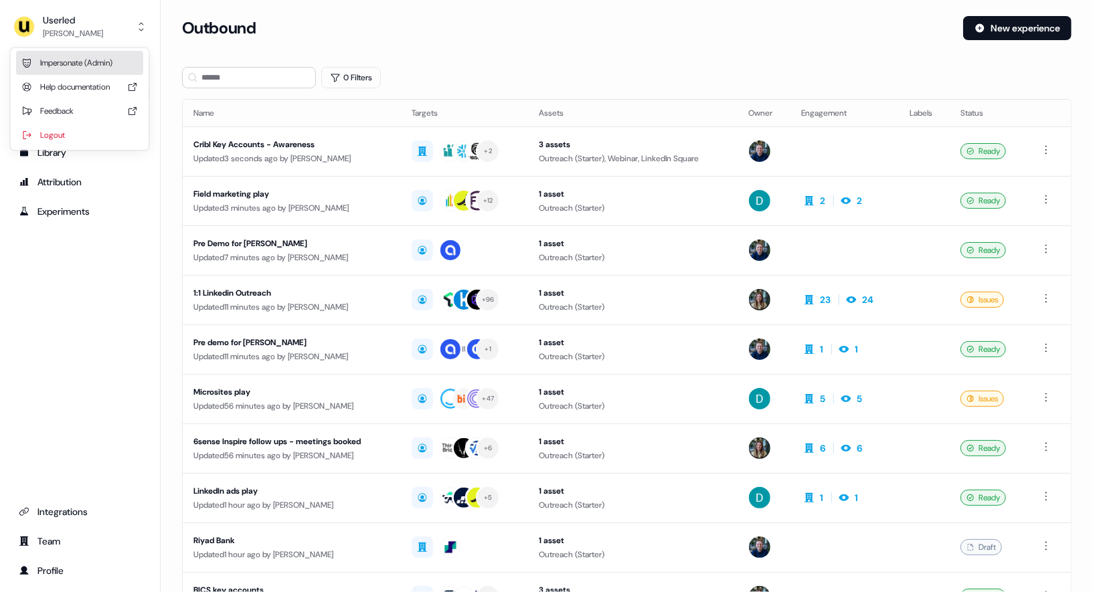
click at [89, 58] on div "Impersonate (Admin)" at bounding box center [79, 63] width 127 height 24
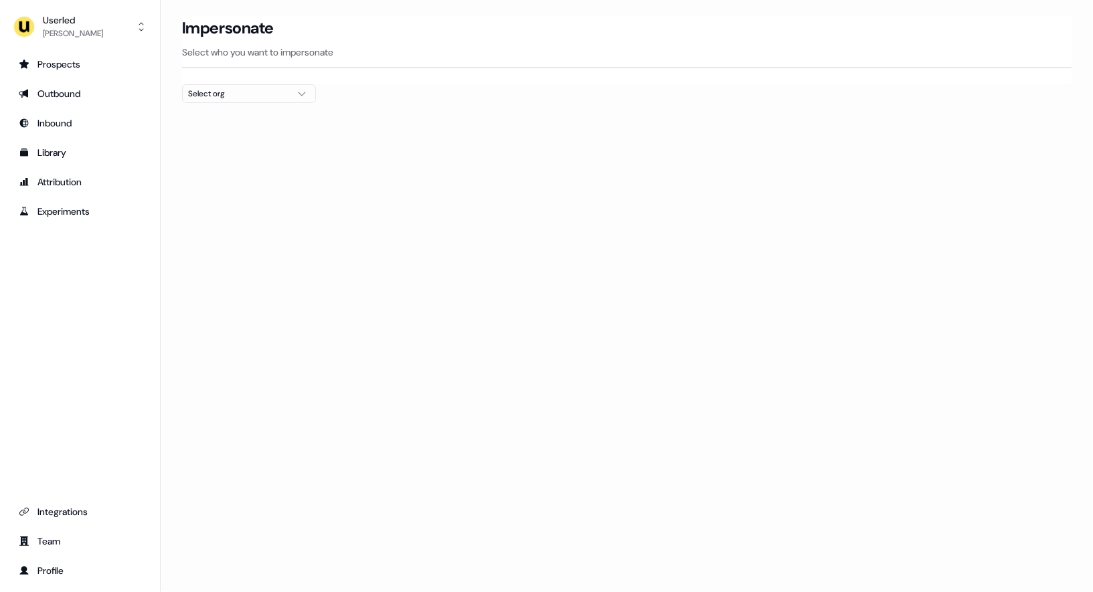
click at [264, 96] on div "Select org" at bounding box center [238, 93] width 100 height 13
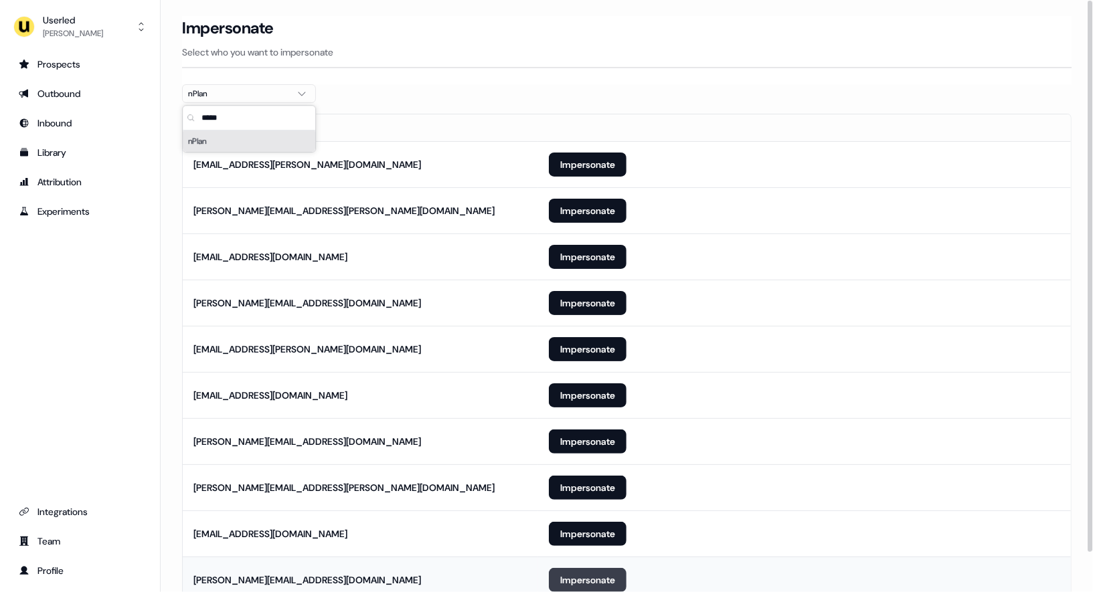
type input "*****"
click at [577, 579] on button "Impersonate" at bounding box center [588, 580] width 78 height 24
